Goal: Information Seeking & Learning: Learn about a topic

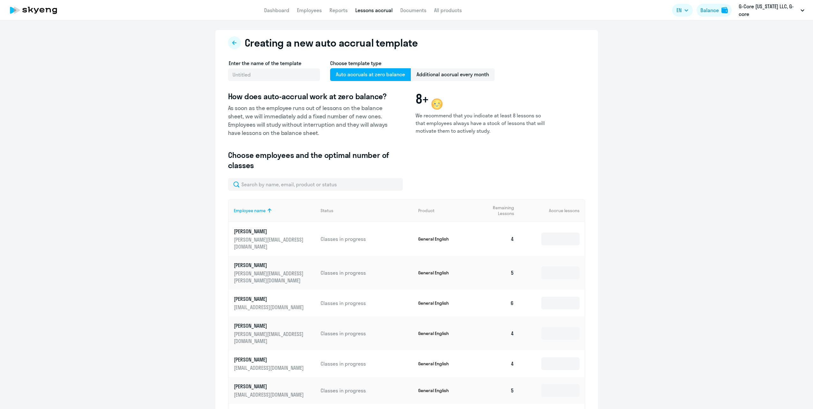
select select "10"
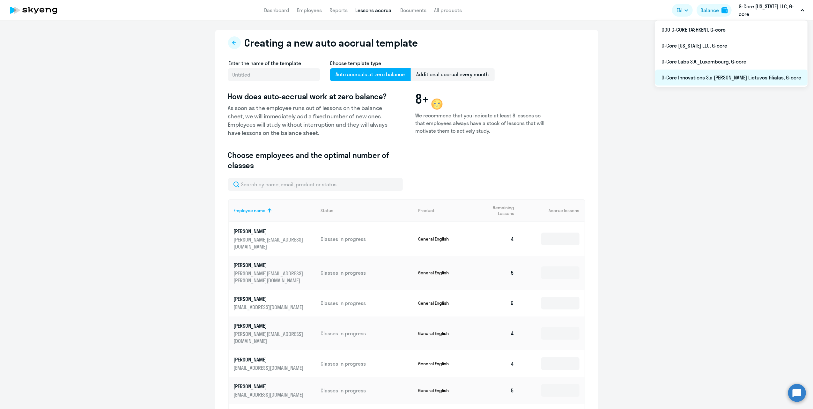
click at [733, 78] on li "G-Core Innovations S.a [PERSON_NAME] Lietuvos filialas, G-core" at bounding box center [731, 78] width 153 height 16
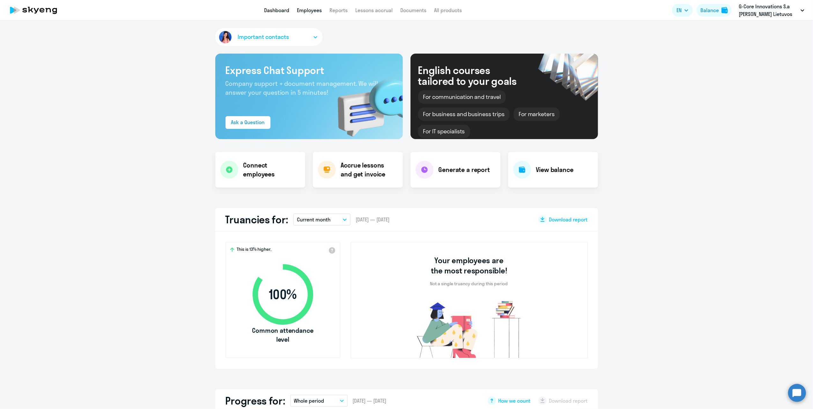
click at [309, 13] on link "Employees" at bounding box center [309, 10] width 25 height 6
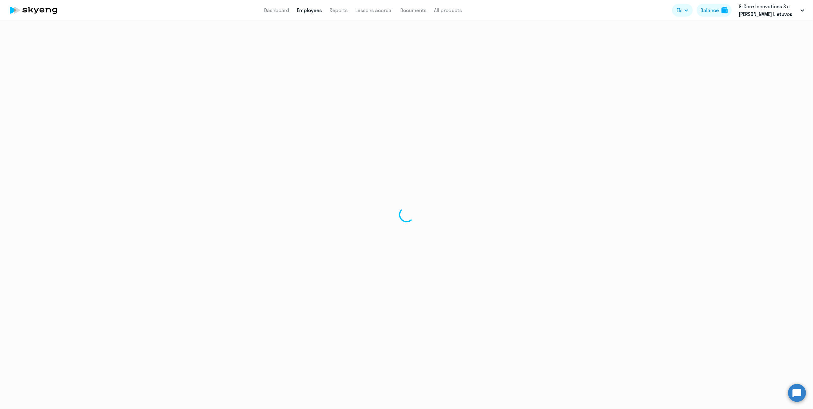
select select "30"
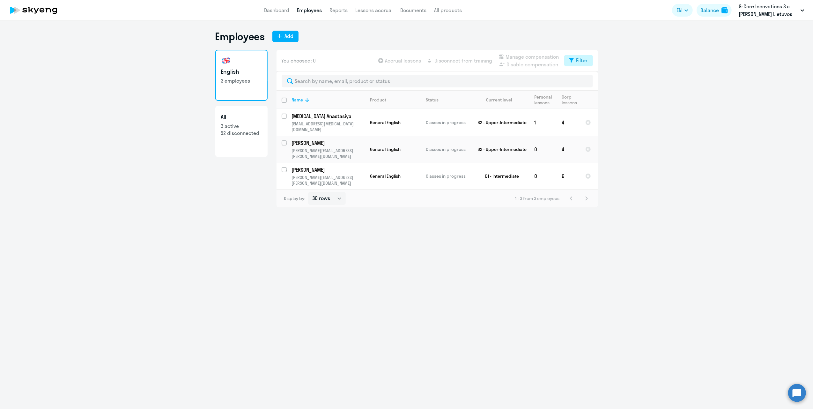
click at [578, 58] on div "Filter" at bounding box center [582, 60] width 11 height 8
click at [584, 82] on span at bounding box center [582, 81] width 11 height 6
click at [577, 81] on input "checkbox" at bounding box center [577, 81] width 0 height 0
checkbox input "true"
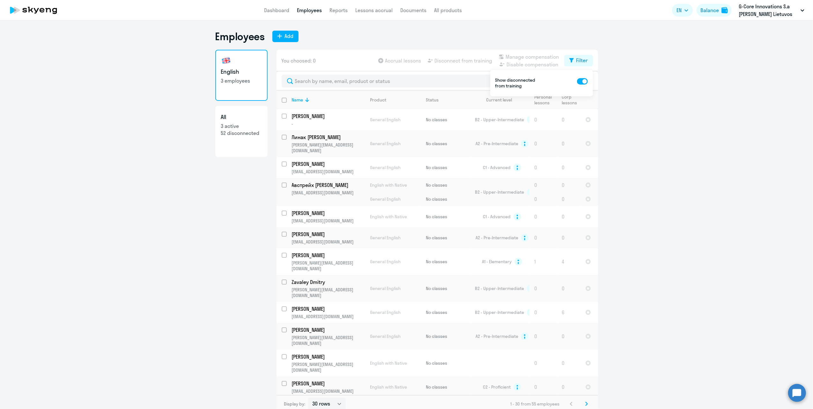
click at [650, 143] on ng-component "Employees Add English 3 employees All 3 active 52 disconnected You choosed: 0 A…" at bounding box center [406, 221] width 813 height 383
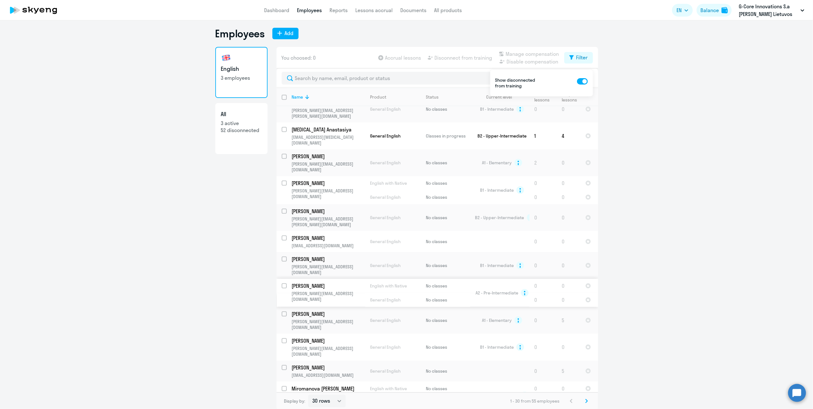
scroll to position [4, 0]
click at [586, 400] on icon at bounding box center [587, 400] width 2 height 4
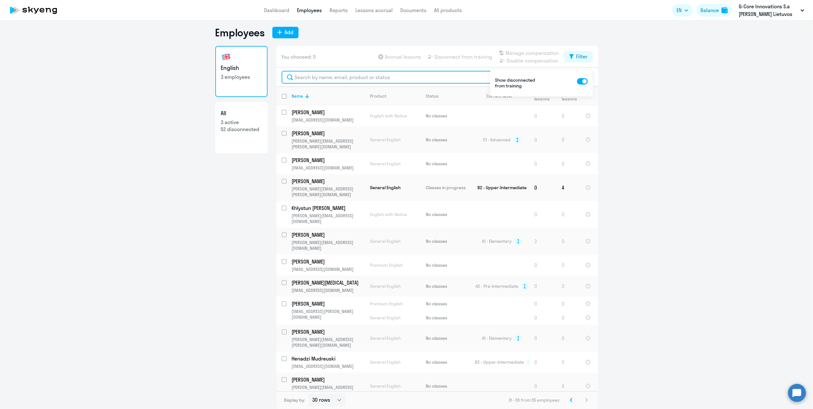
click at [331, 76] on input "text" at bounding box center [437, 77] width 311 height 13
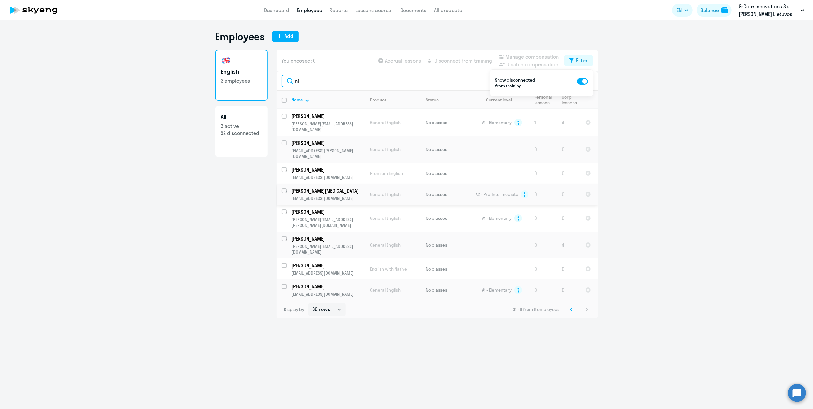
type input "ni"
click at [308, 187] on p "[PERSON_NAME][MEDICAL_DATA]" at bounding box center [328, 190] width 72 height 7
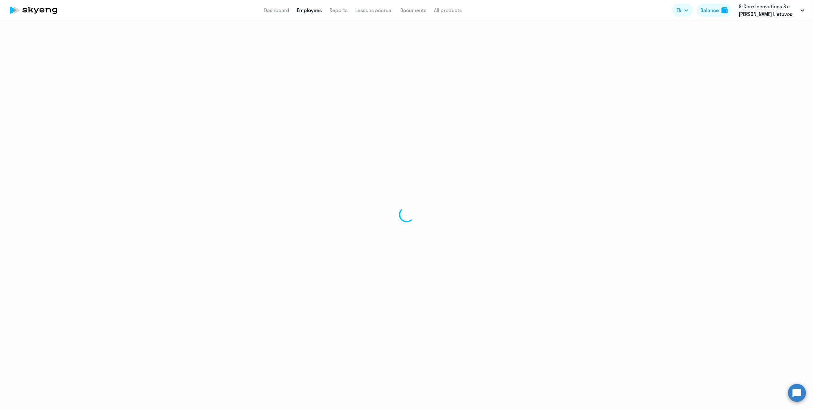
select select "english"
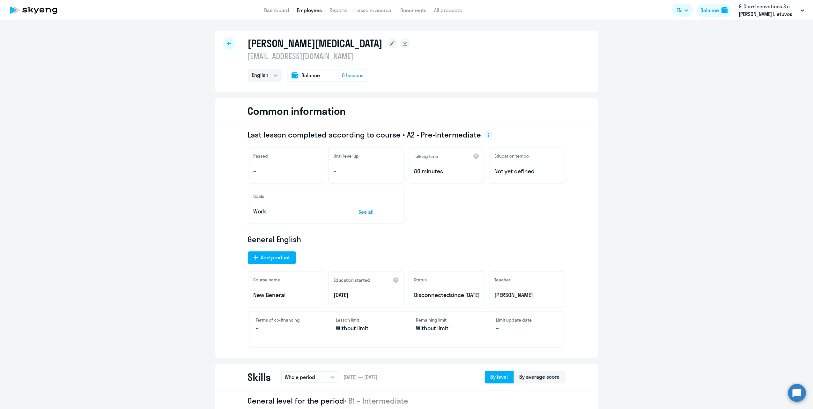
drag, startPoint x: 444, startPoint y: 296, endPoint x: 419, endPoint y: 296, distance: 24.9
click at [419, 296] on p "Disconnected since [DATE]" at bounding box center [446, 295] width 65 height 8
